Goal: Task Accomplishment & Management: Manage account settings

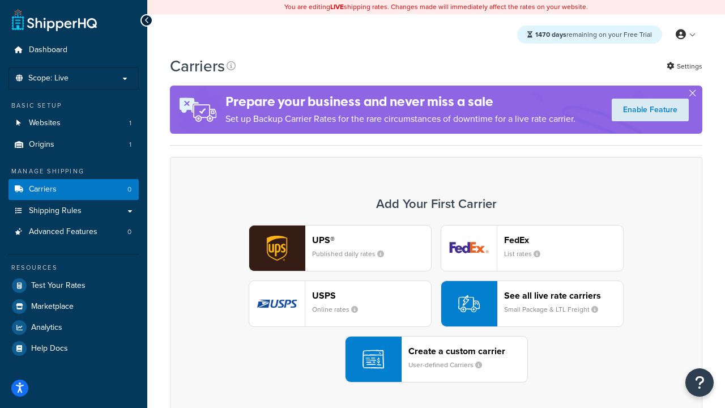
click at [436, 304] on div "UPS® Published daily rates FedEx List rates USPS Online rates See all live rate…" at bounding box center [436, 303] width 508 height 157
click at [563, 240] on header "FedEx" at bounding box center [563, 239] width 119 height 11
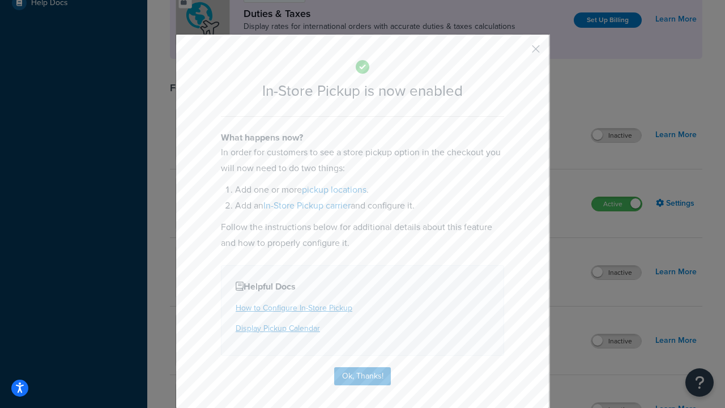
click at [519, 53] on button "button" at bounding box center [519, 53] width 3 height 3
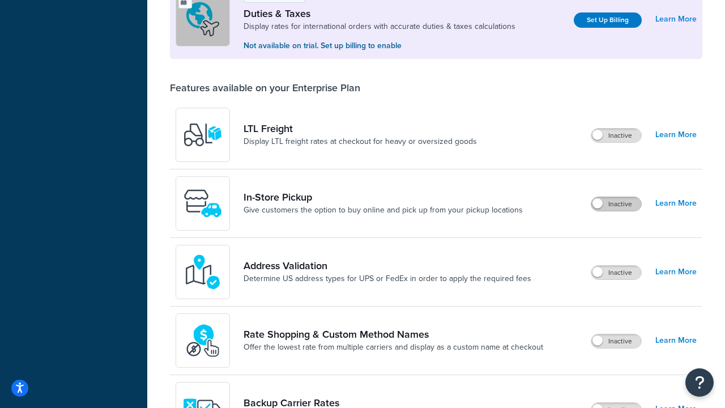
scroll to position [345, 0]
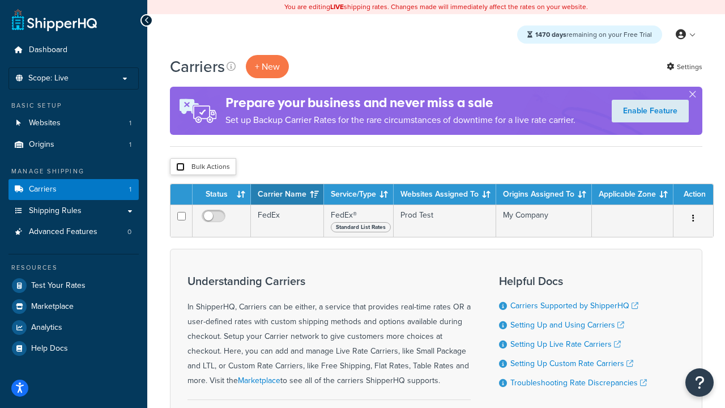
click at [180, 167] on input "checkbox" at bounding box center [180, 167] width 8 height 8
checkbox input "true"
click at [0, 0] on button "Delete" at bounding box center [0, 0] width 0 height 0
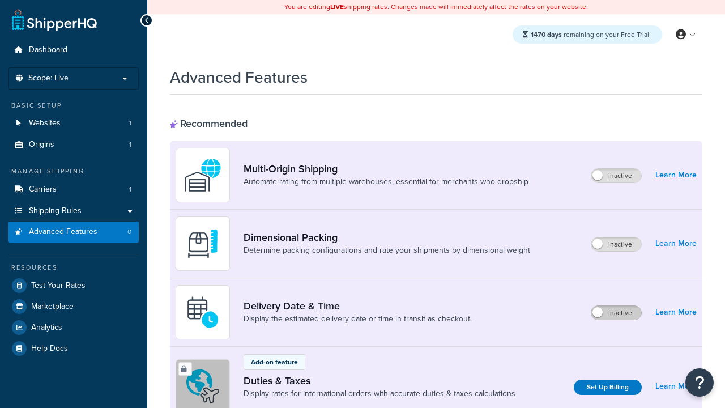
click at [616, 313] on label "Inactive" at bounding box center [616, 313] width 50 height 14
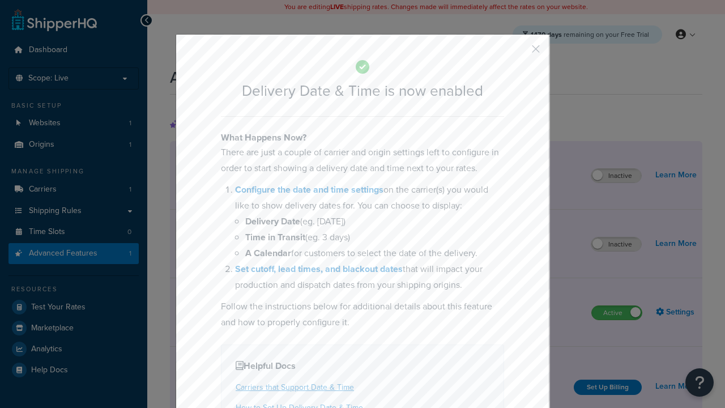
click at [519, 52] on button "button" at bounding box center [519, 53] width 3 height 3
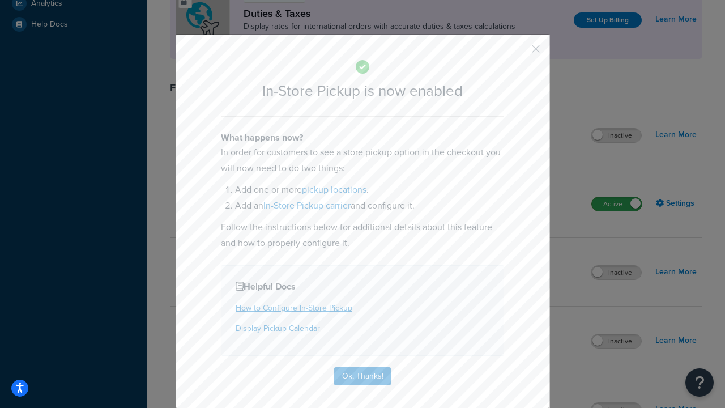
scroll to position [388, 0]
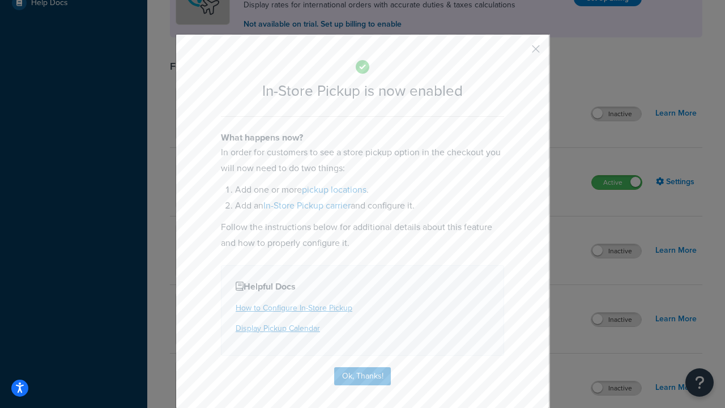
click at [519, 53] on button "button" at bounding box center [519, 53] width 3 height 3
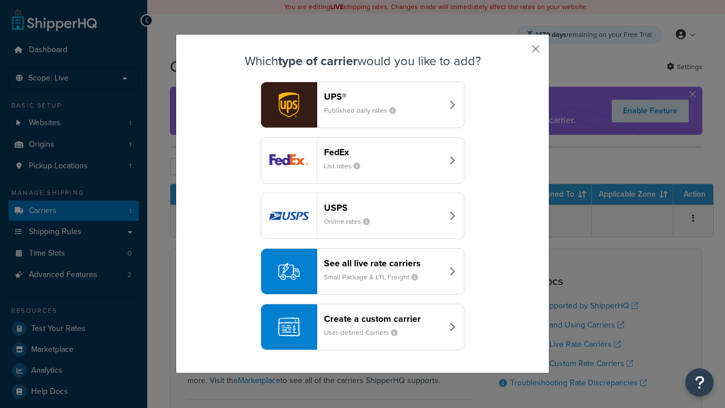
scroll to position [55, 0]
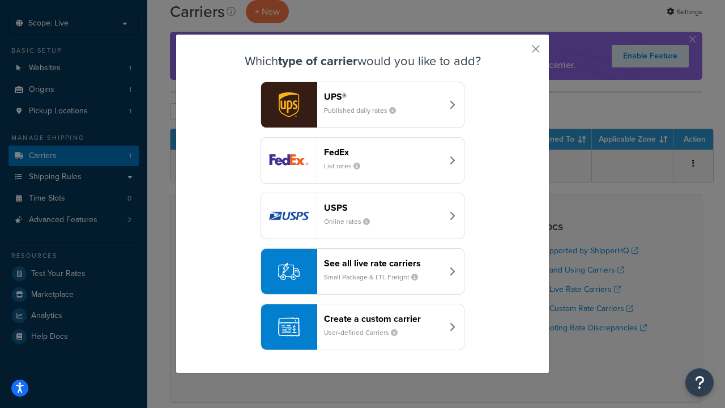
click at [362, 327] on div "Create a custom carrier User-defined Carriers" at bounding box center [383, 326] width 118 height 27
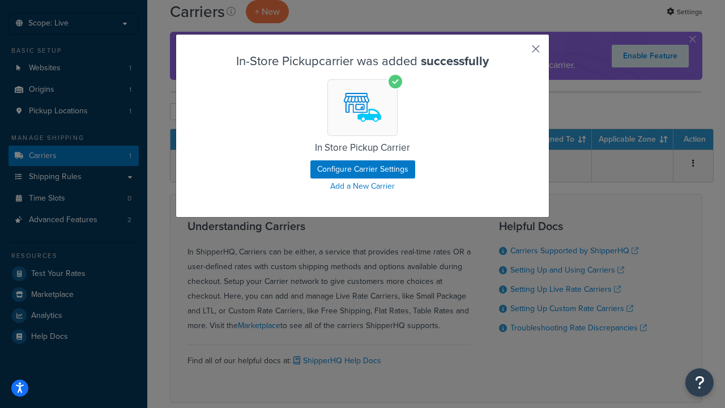
click at [519, 53] on button "button" at bounding box center [519, 53] width 3 height 3
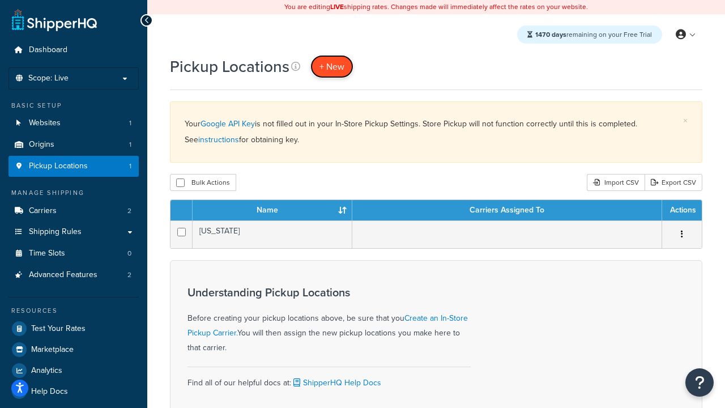
click at [332, 66] on span "+ New" at bounding box center [331, 66] width 25 height 13
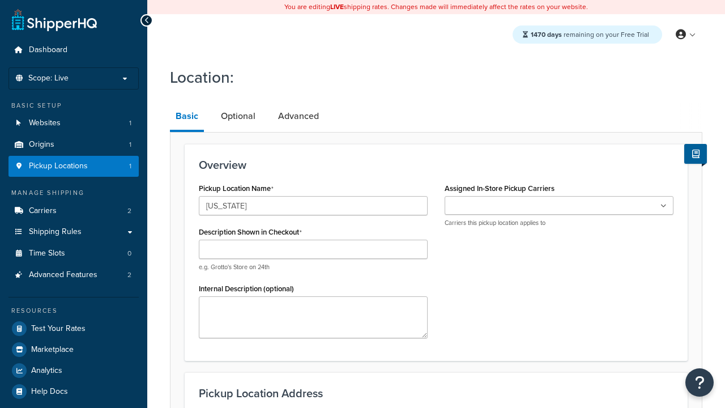
type input "[US_STATE]"
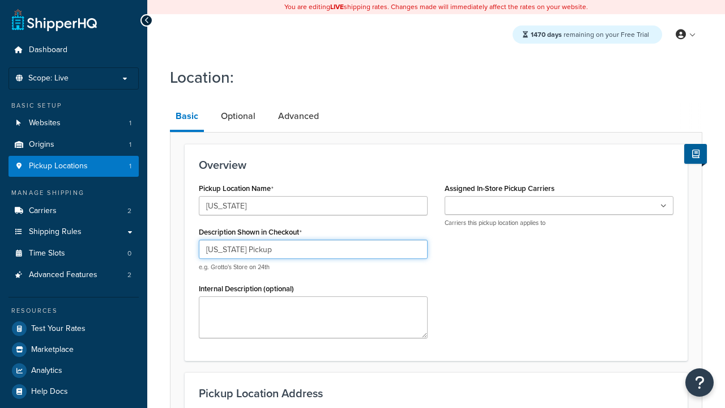
type input "[US_STATE] Pickup"
click at [559, 206] on ul at bounding box center [559, 205] width 229 height 19
type input "[STREET_ADDRESS][PERSON_NAME]"
type input "Suite B"
type input "Irvine"
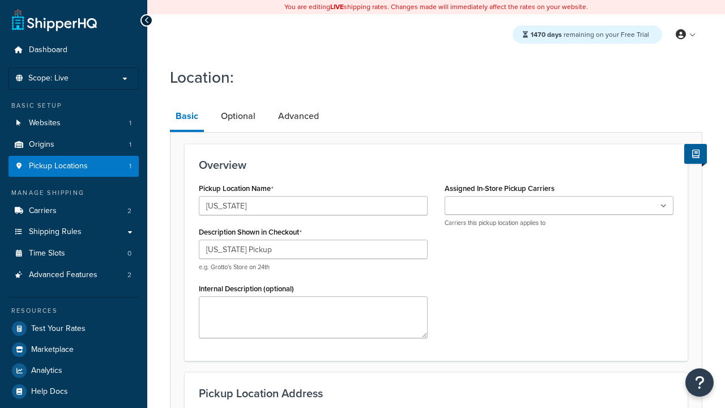
select select "5"
type input "Irvine"
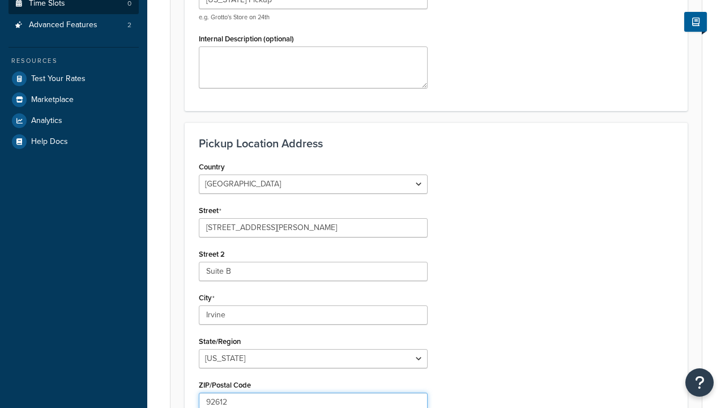
type input "92612"
click at [74, 14] on link "Time Slots 0" at bounding box center [73, 3] width 130 height 21
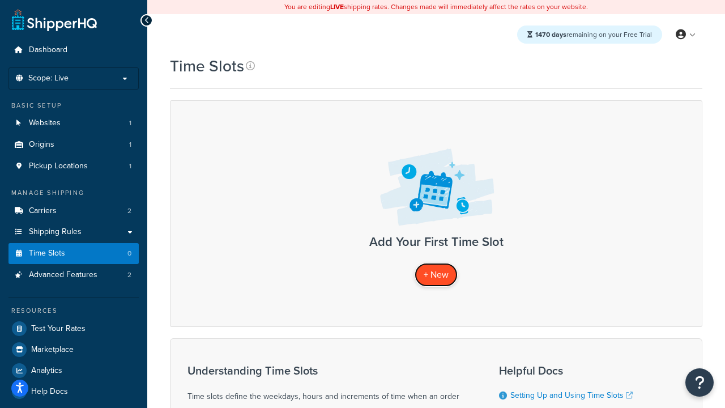
click at [436, 275] on span "+ New" at bounding box center [436, 274] width 25 height 13
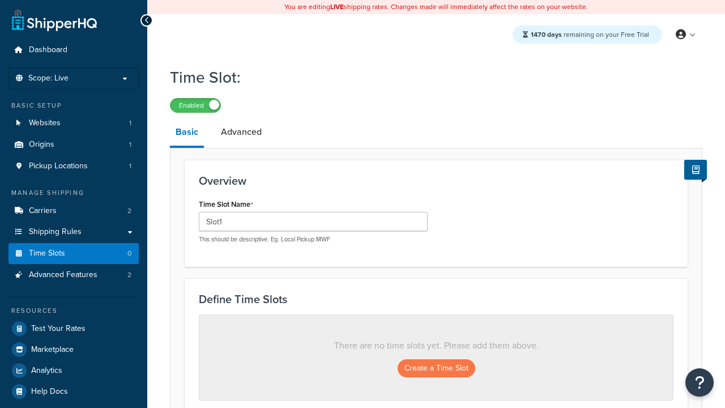
scroll to position [306, 0]
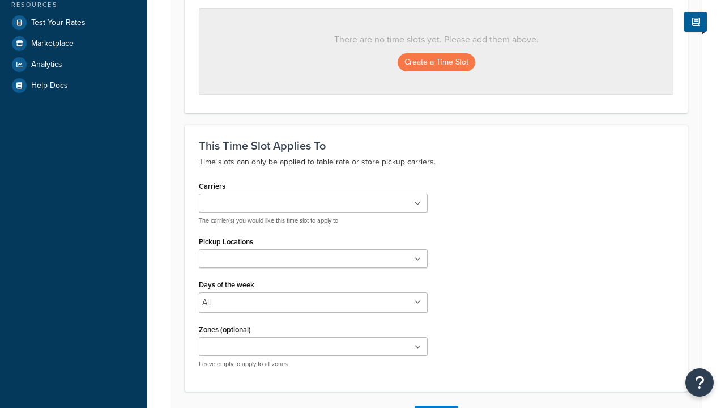
type input "Slot1"
click at [313, 204] on ul at bounding box center [313, 203] width 229 height 19
click at [313, 262] on ul at bounding box center [313, 258] width 229 height 19
click at [436, 63] on button "Create a Time Slot" at bounding box center [437, 62] width 78 height 18
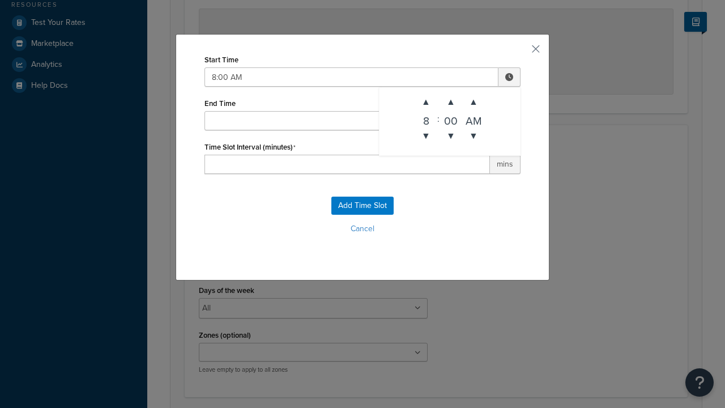
type input "8:00 AM"
type input "12:00 PM"
type input "60"
click at [362, 206] on button "Add Time Slot" at bounding box center [362, 205] width 62 height 18
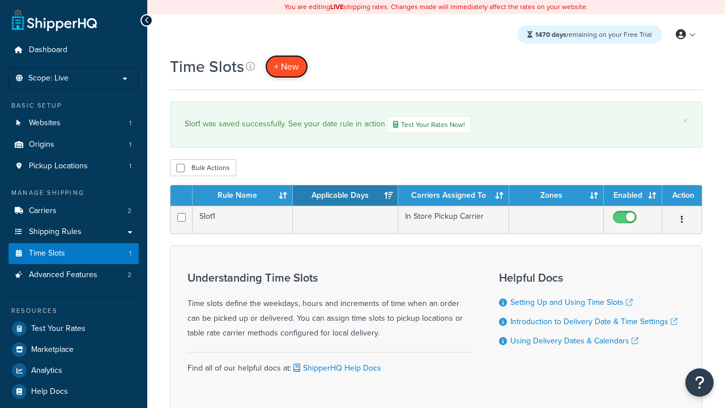
click at [287, 66] on span "+ New" at bounding box center [286, 66] width 25 height 13
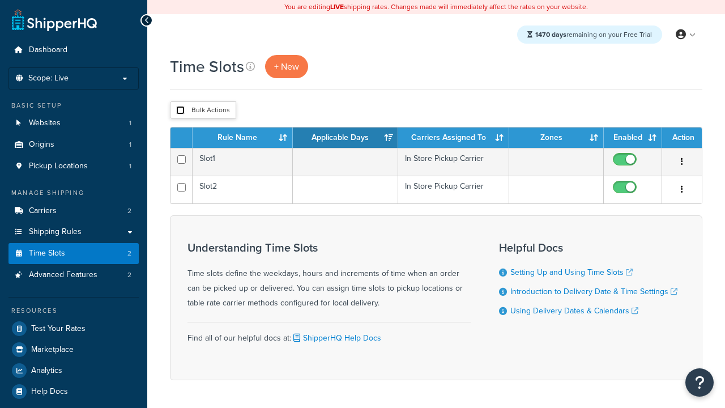
click at [180, 110] on input "checkbox" at bounding box center [180, 110] width 8 height 8
checkbox input "true"
click at [0, 0] on button "Duplicate" at bounding box center [0, 0] width 0 height 0
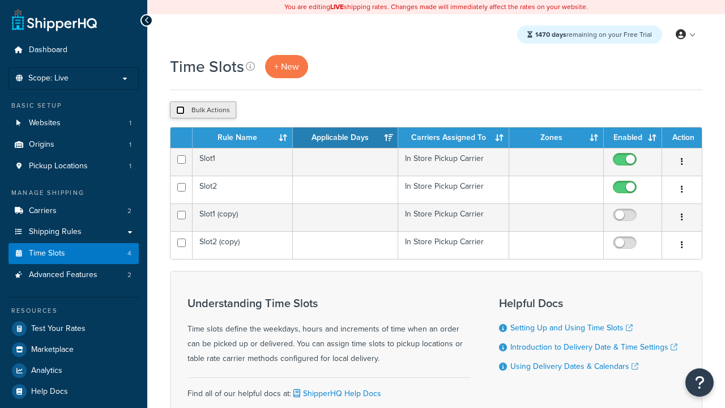
click at [180, 110] on input "checkbox" at bounding box center [180, 110] width 8 height 8
checkbox input "true"
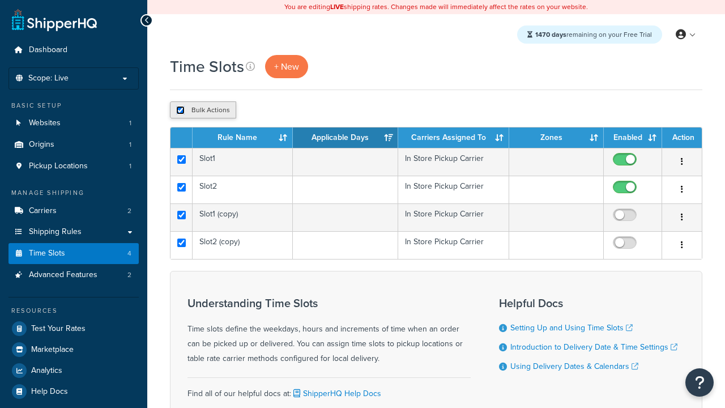
checkbox input "true"
click at [0, 0] on button "Delete" at bounding box center [0, 0] width 0 height 0
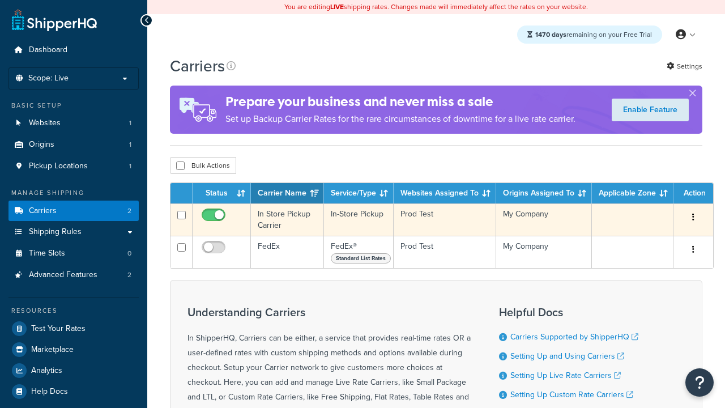
click at [693, 218] on icon "button" at bounding box center [693, 217] width 2 height 8
click at [0, 0] on link "Delete" at bounding box center [0, 0] width 0 height 0
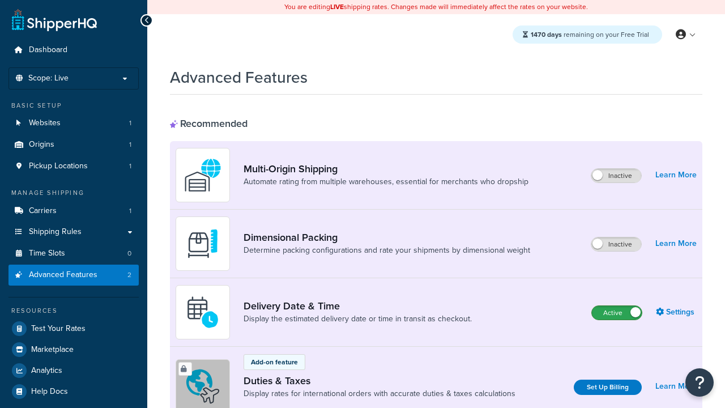
click at [617, 313] on label "Active" at bounding box center [617, 313] width 50 height 14
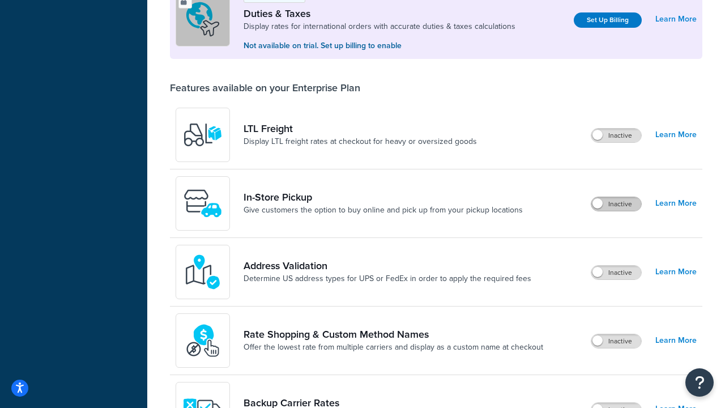
scroll to position [345, 0]
